Goal: Task Accomplishment & Management: Manage account settings

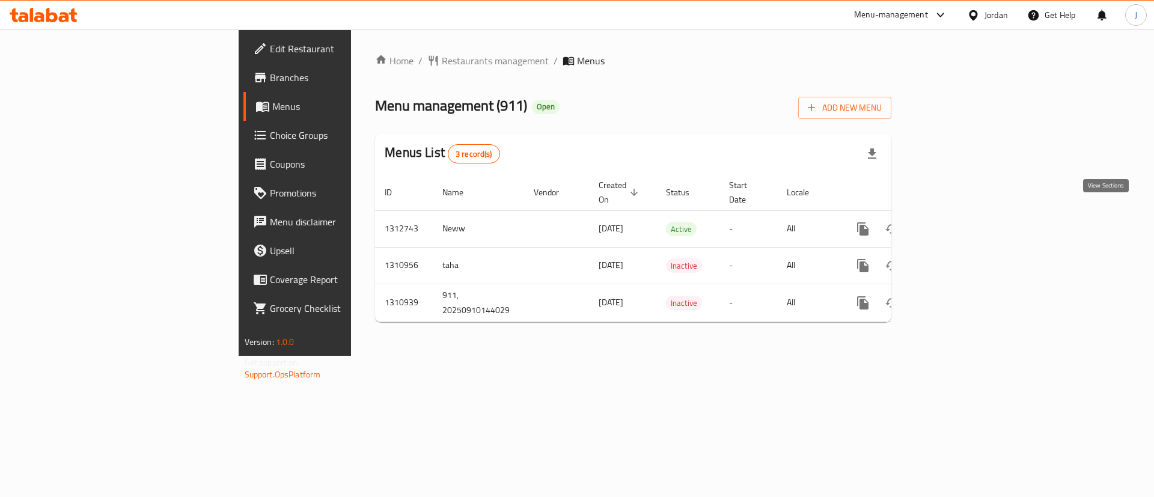
click at [956, 222] on icon "enhanced table" at bounding box center [949, 229] width 14 height 14
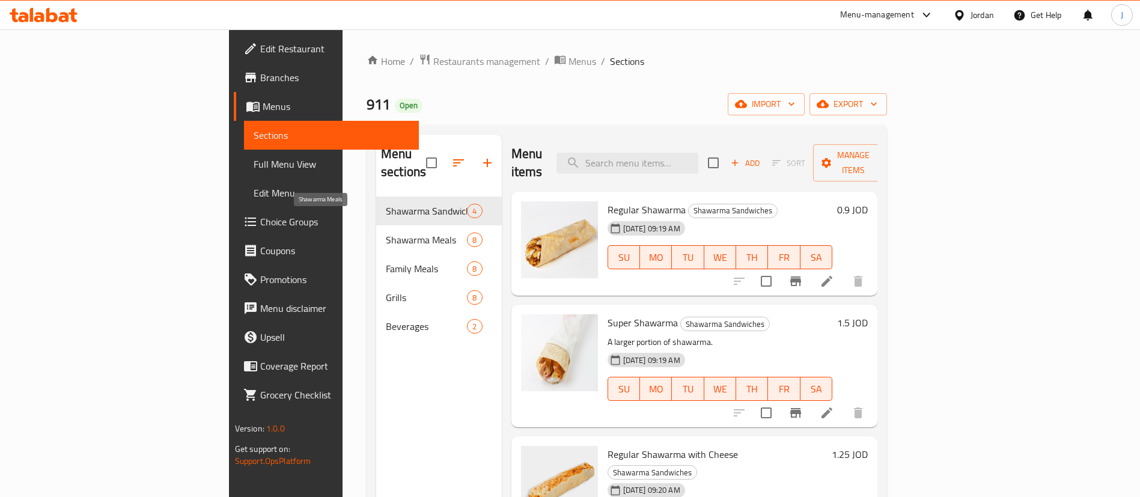
click at [386, 233] on span "Shawarma Meals" at bounding box center [426, 240] width 81 height 14
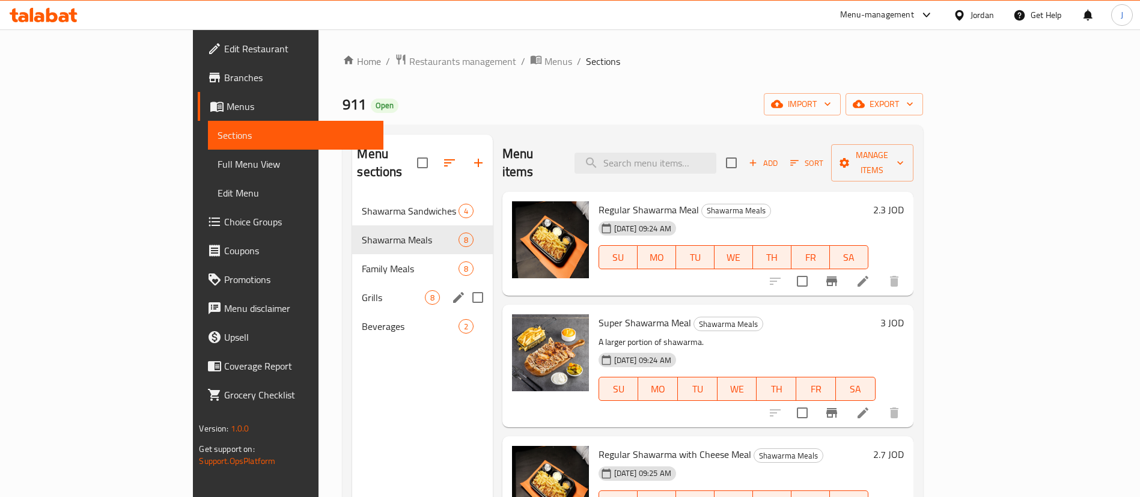
click at [362, 290] on span "Grills" at bounding box center [393, 297] width 62 height 14
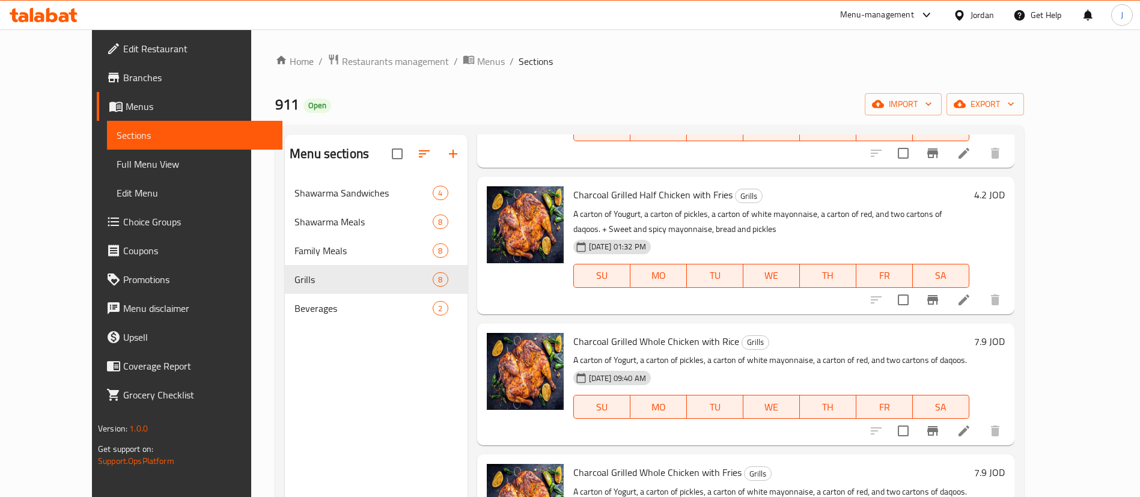
scroll to position [90, 0]
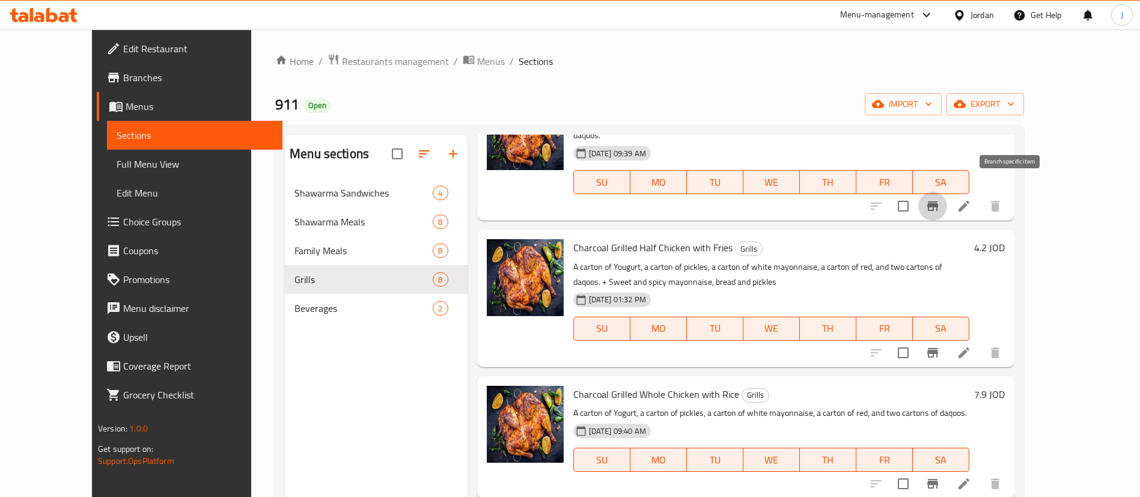
click at [938, 201] on icon "Branch-specific-item" at bounding box center [932, 206] width 11 height 10
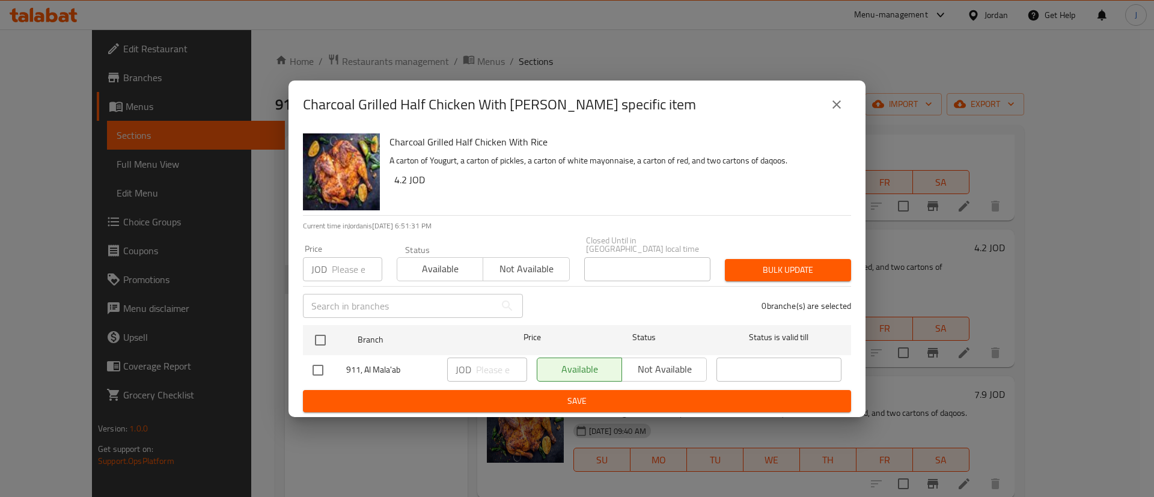
click at [840, 111] on icon "close" at bounding box center [836, 104] width 14 height 14
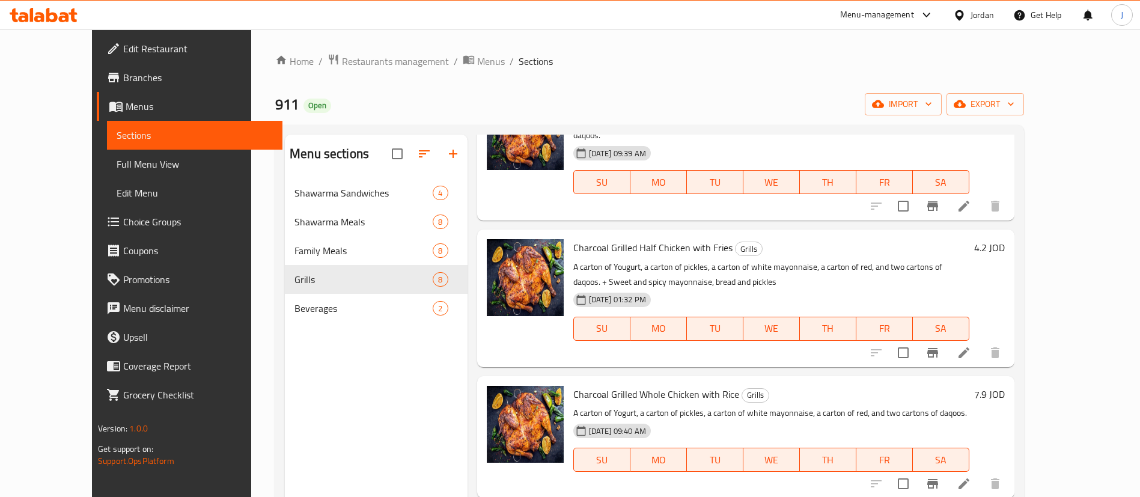
scroll to position [0, 0]
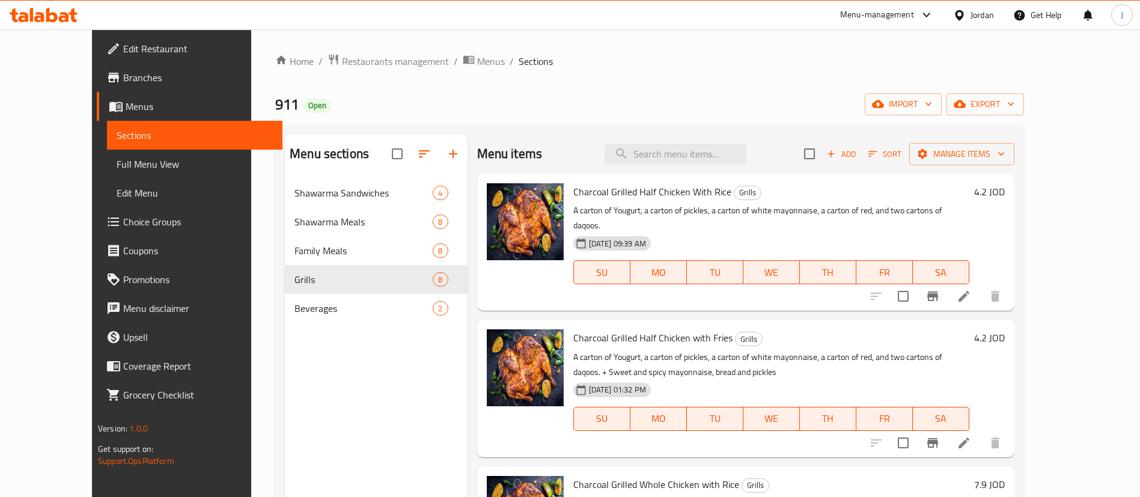
click at [938, 291] on icon "Branch-specific-item" at bounding box center [932, 296] width 11 height 10
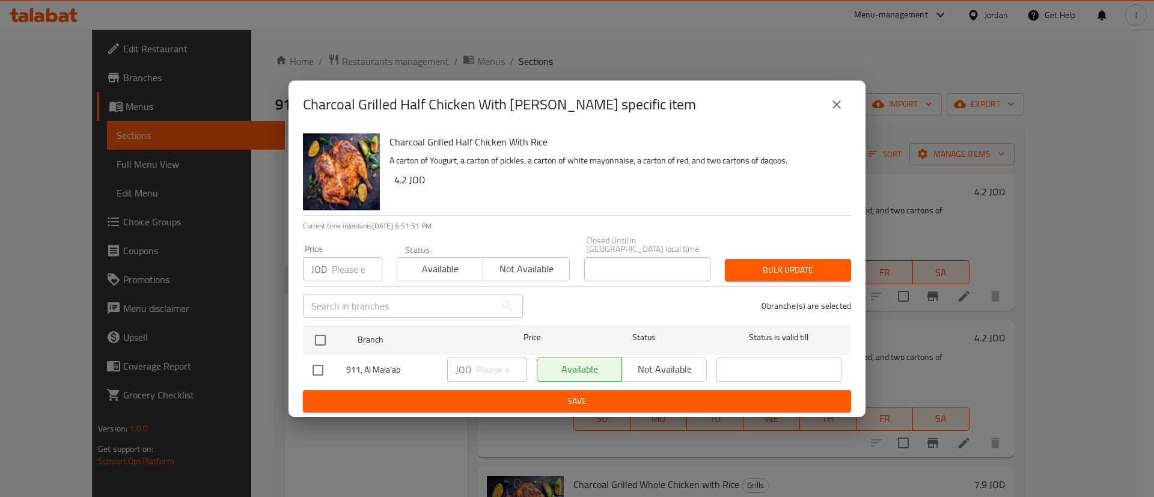
click at [837, 118] on button "close" at bounding box center [836, 104] width 29 height 29
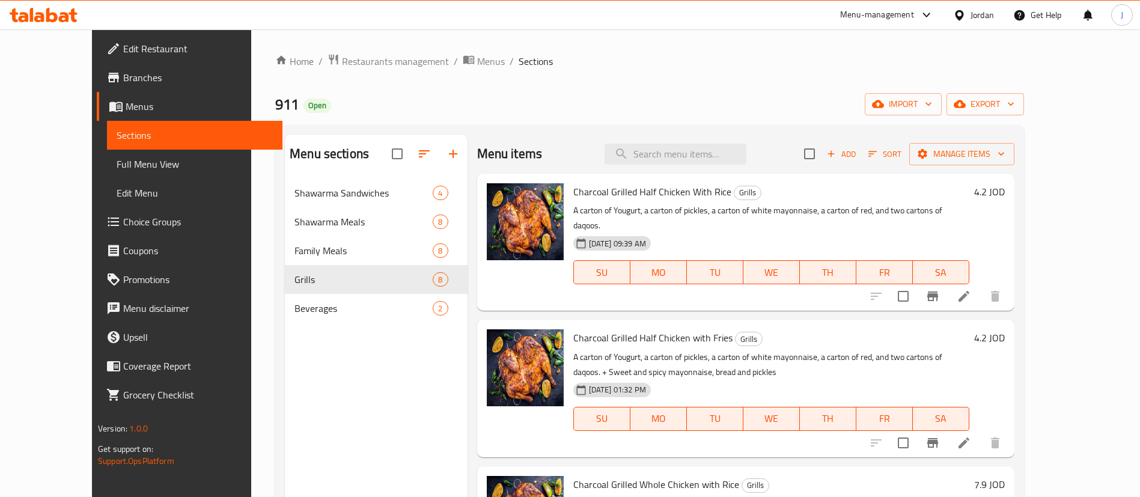
click at [123, 55] on span "Edit Restaurant" at bounding box center [198, 48] width 150 height 14
